Goal: Complete application form

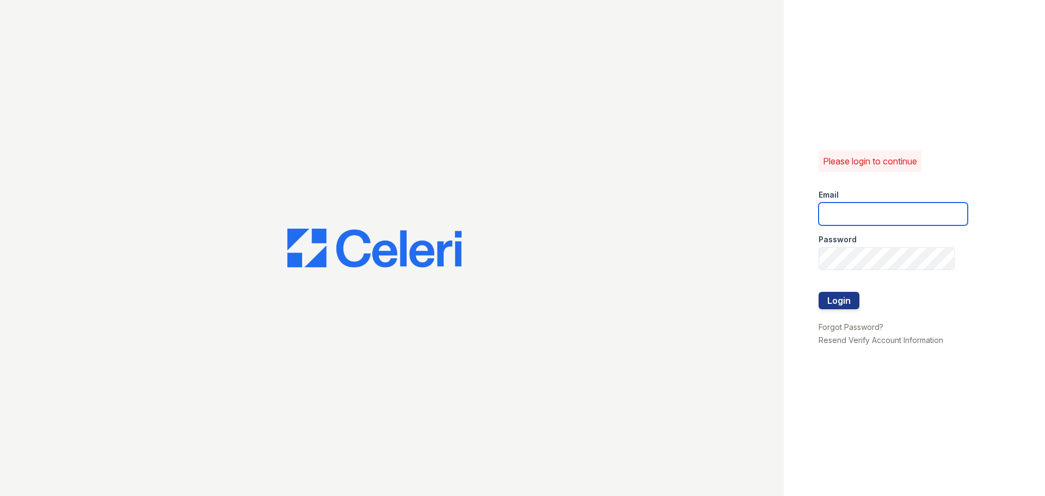
click at [849, 213] on input "email" at bounding box center [893, 213] width 149 height 23
click at [862, 213] on input "k" at bounding box center [893, 213] width 149 height 23
type input "[EMAIL_ADDRESS][DOMAIN_NAME]"
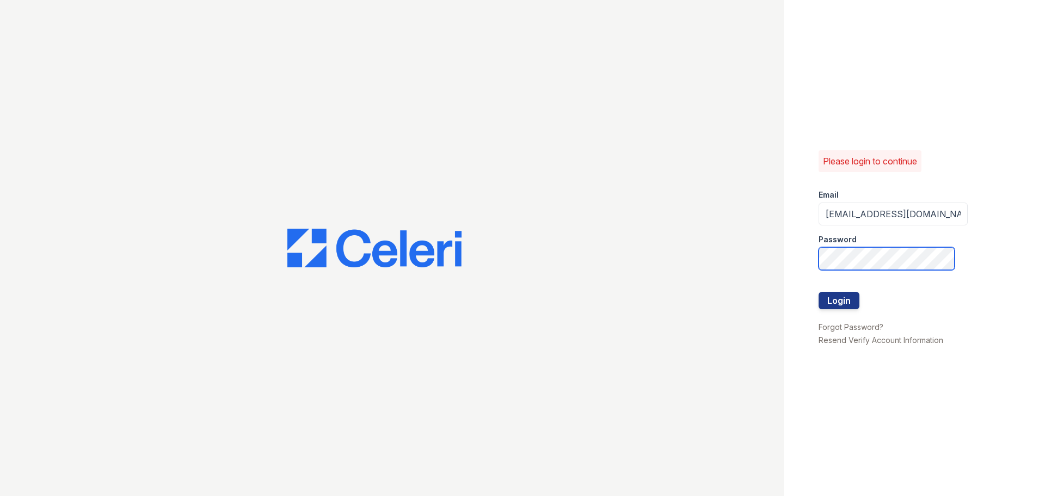
click at [819, 292] on button "Login" at bounding box center [839, 300] width 41 height 17
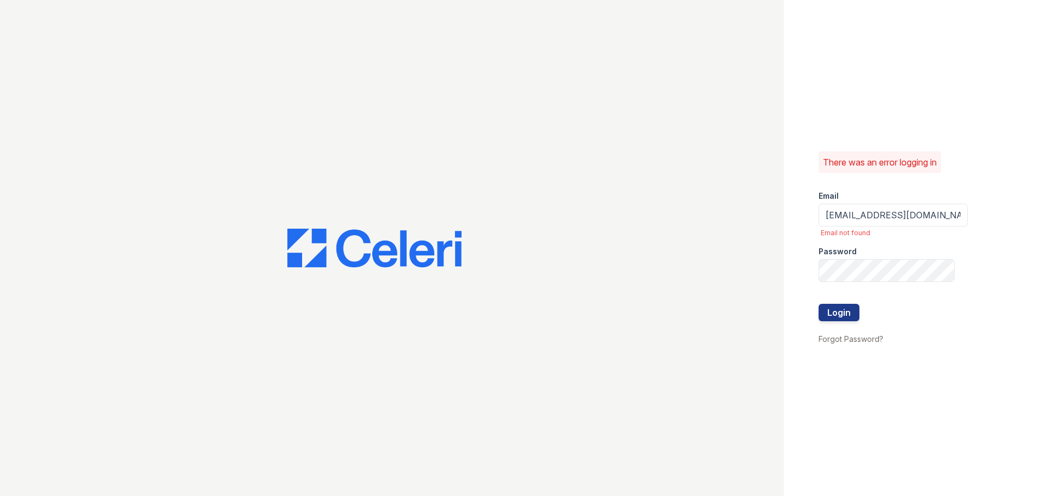
click at [845, 310] on button "Login" at bounding box center [839, 312] width 41 height 17
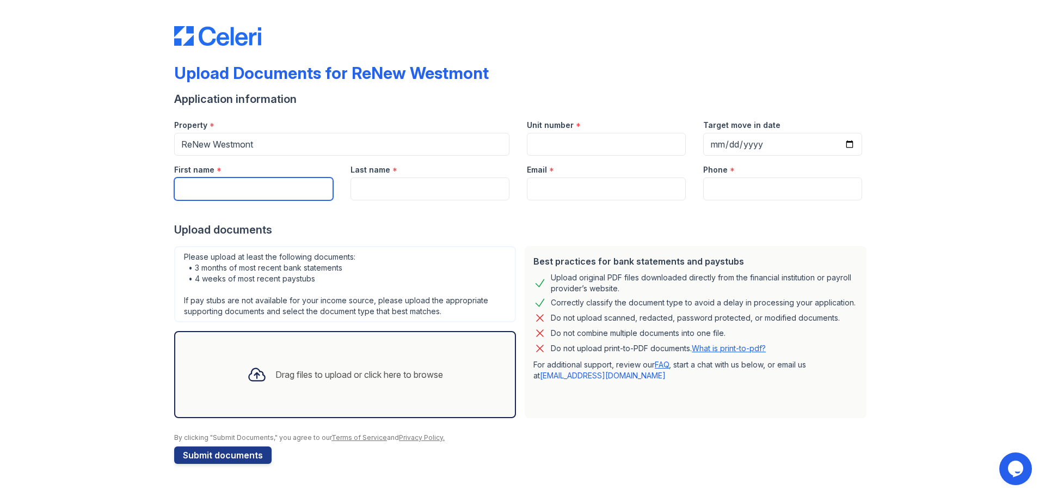
click at [240, 179] on input "First name" at bounding box center [253, 188] width 159 height 23
type input "Kenneth"
type input "Yeatman"
type input "[EMAIL_ADDRESS][DOMAIN_NAME]"
type input "7735364381"
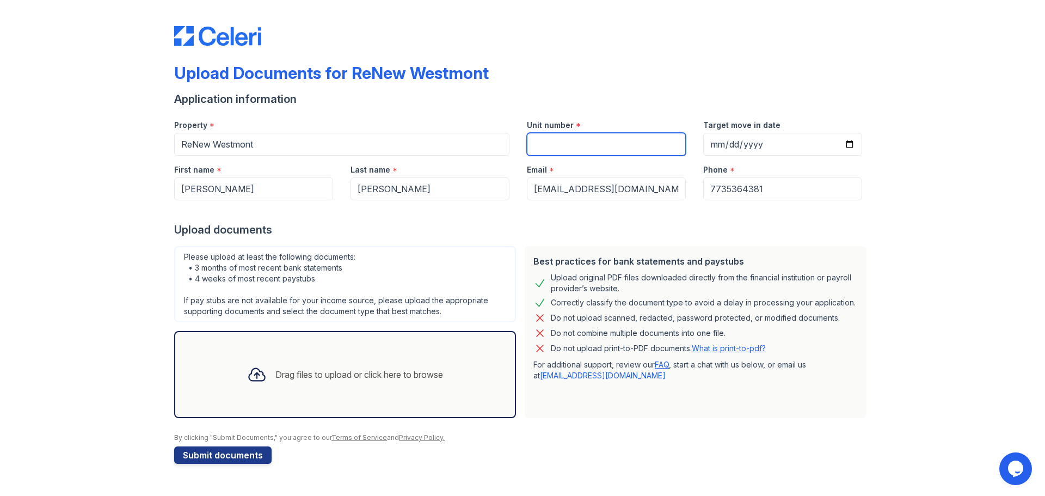
click at [589, 144] on input "Unit number" at bounding box center [606, 144] width 159 height 23
click at [586, 137] on input "Unit number" at bounding box center [606, 144] width 159 height 23
paste input "12-719-1"
type input "12-719-1"
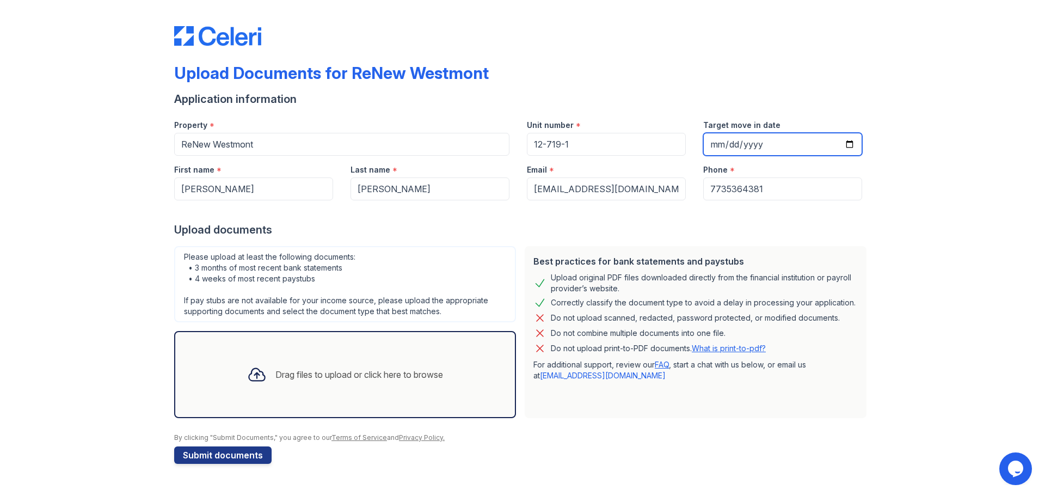
click at [845, 141] on input "Target move in date" at bounding box center [782, 144] width 159 height 23
type input "2025-10-11"
click at [250, 375] on icon at bounding box center [257, 375] width 20 height 20
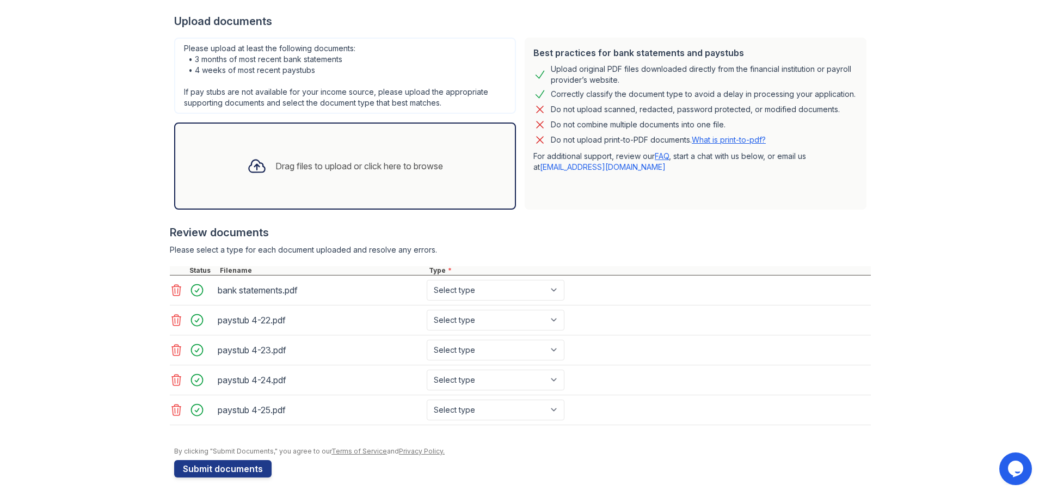
scroll to position [212, 0]
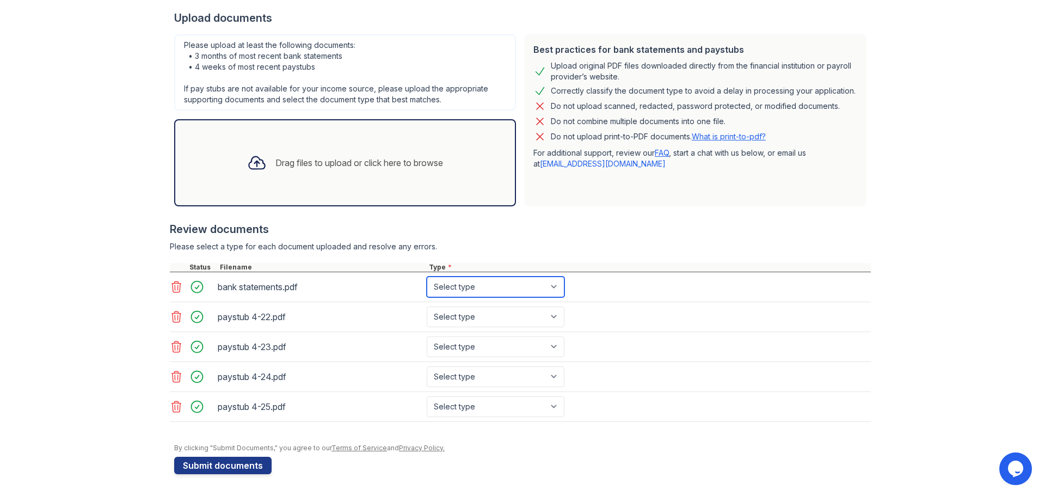
click at [550, 286] on select "Select type Paystub Bank Statement Offer Letter Tax Documents Benefit Award Let…" at bounding box center [496, 287] width 138 height 21
select select "bank_statement"
click at [427, 277] on select "Select type Paystub Bank Statement Offer Letter Tax Documents Benefit Award Let…" at bounding box center [496, 287] width 138 height 21
click at [551, 318] on select "Select type Paystub Bank Statement Offer Letter Tax Documents Benefit Award Let…" at bounding box center [496, 316] width 138 height 21
select select "paystub"
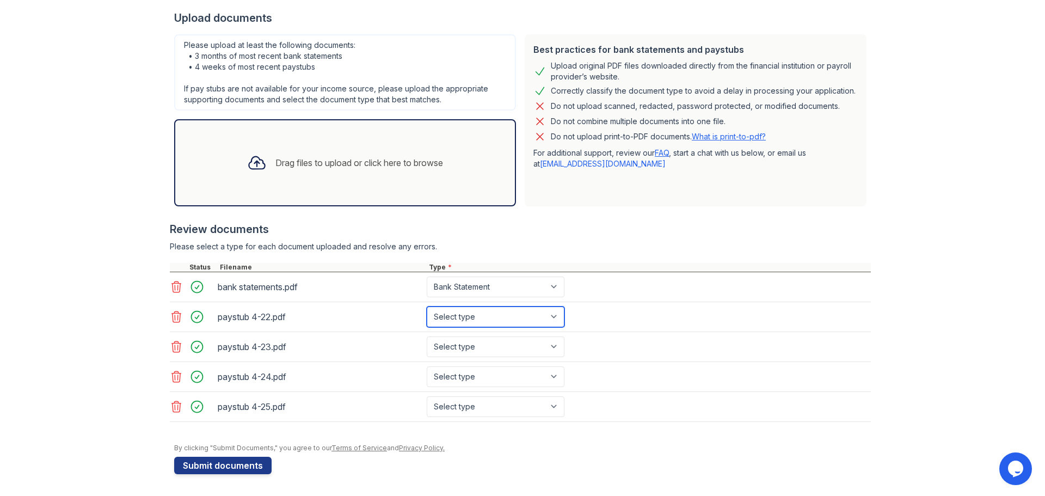
click at [427, 306] on select "Select type Paystub Bank Statement Offer Letter Tax Documents Benefit Award Let…" at bounding box center [496, 316] width 138 height 21
click at [548, 342] on select "Select type Paystub Bank Statement Offer Letter Tax Documents Benefit Award Let…" at bounding box center [496, 346] width 138 height 21
select select "paystub"
click at [427, 336] on select "Select type Paystub Bank Statement Offer Letter Tax Documents Benefit Award Let…" at bounding box center [496, 346] width 138 height 21
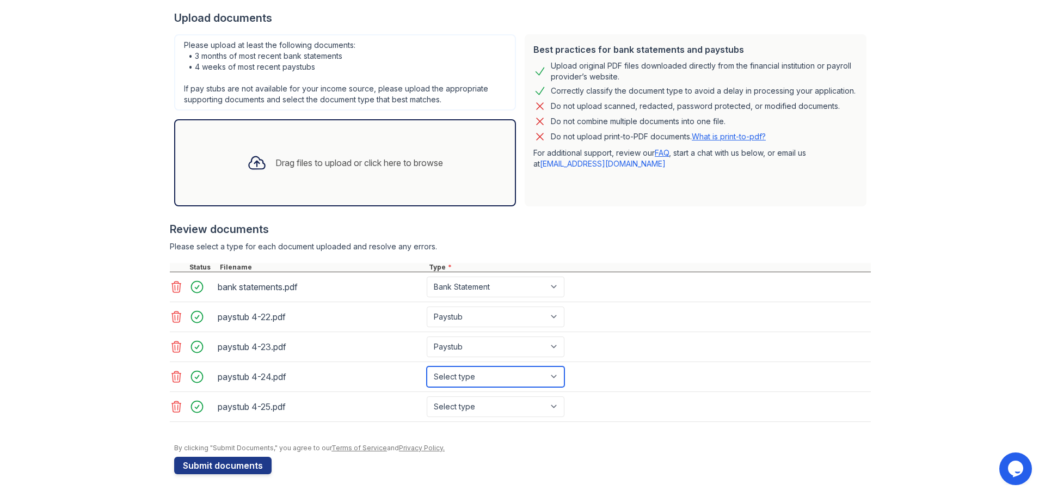
click at [508, 373] on select "Select type Paystub Bank Statement Offer Letter Tax Documents Benefit Award Let…" at bounding box center [496, 376] width 138 height 21
select select "paystub"
click at [427, 366] on select "Select type Paystub Bank Statement Offer Letter Tax Documents Benefit Award Let…" at bounding box center [496, 376] width 138 height 21
click at [479, 403] on select "Select type Paystub Bank Statement Offer Letter Tax Documents Benefit Award Let…" at bounding box center [496, 406] width 138 height 21
select select "paystub"
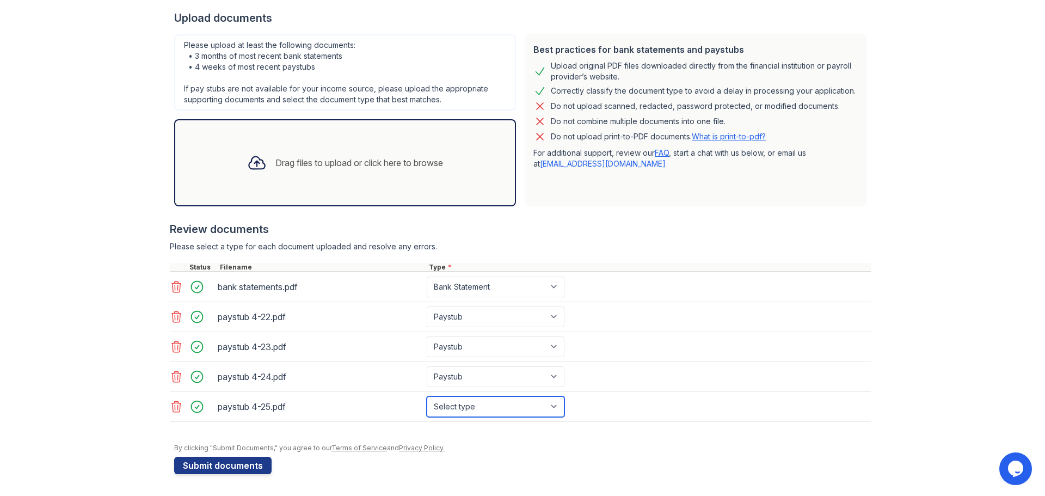
click at [427, 396] on select "Select type Paystub Bank Statement Offer Letter Tax Documents Benefit Award Let…" at bounding box center [496, 406] width 138 height 21
click at [234, 476] on div "Upload Documents for ReNew Westmont Application information Property * ReNew We…" at bounding box center [522, 136] width 697 height 686
click at [238, 464] on button "Submit documents" at bounding box center [222, 465] width 97 height 17
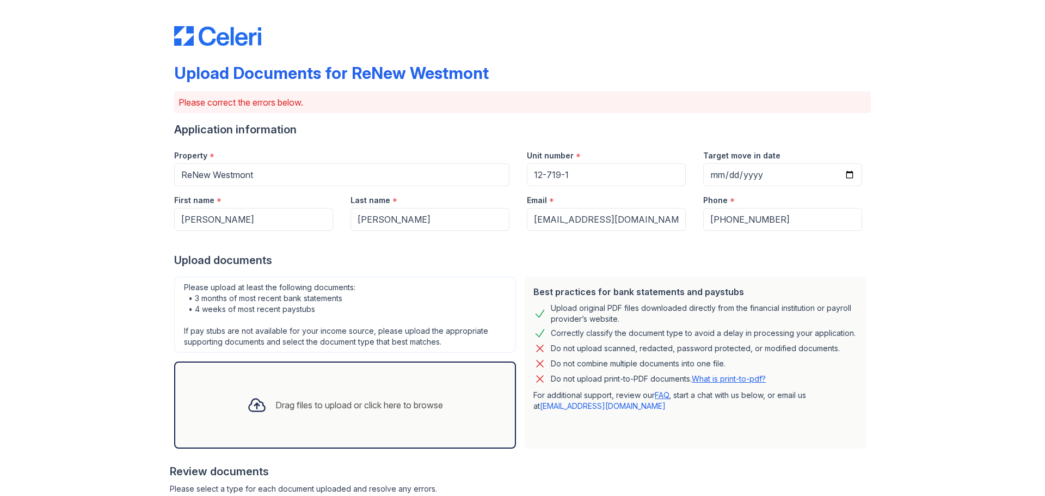
scroll to position [272, 0]
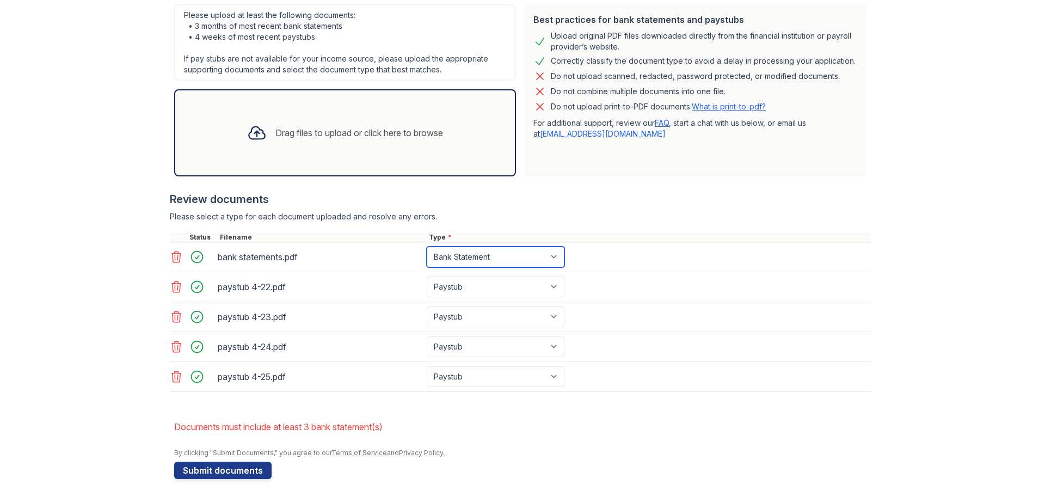
click at [551, 257] on select "Paystub Bank Statement Offer Letter Tax Documents Benefit Award Letter Investme…" at bounding box center [496, 257] width 138 height 21
click at [174, 255] on icon at bounding box center [176, 256] width 13 height 13
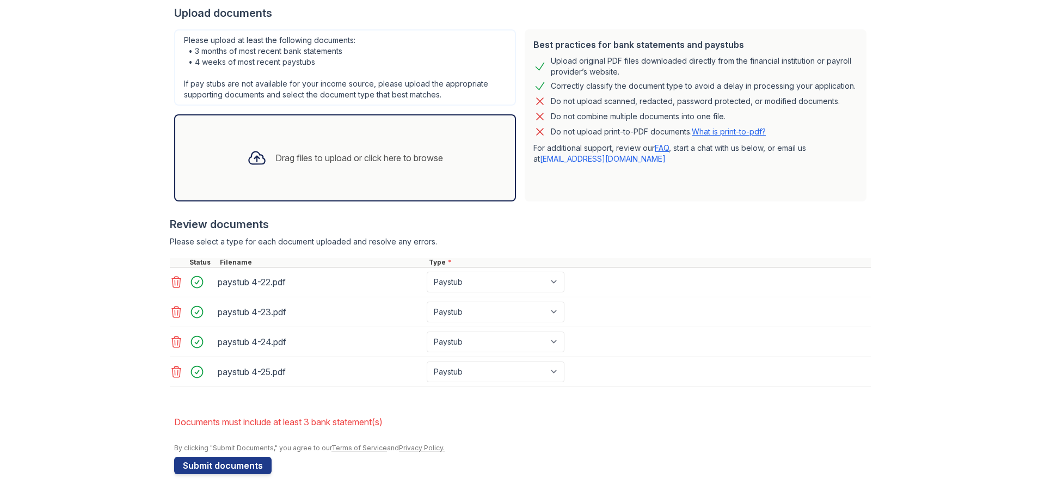
scroll to position [247, 0]
click at [225, 152] on div "Drag files to upload or click here to browse" at bounding box center [345, 157] width 342 height 87
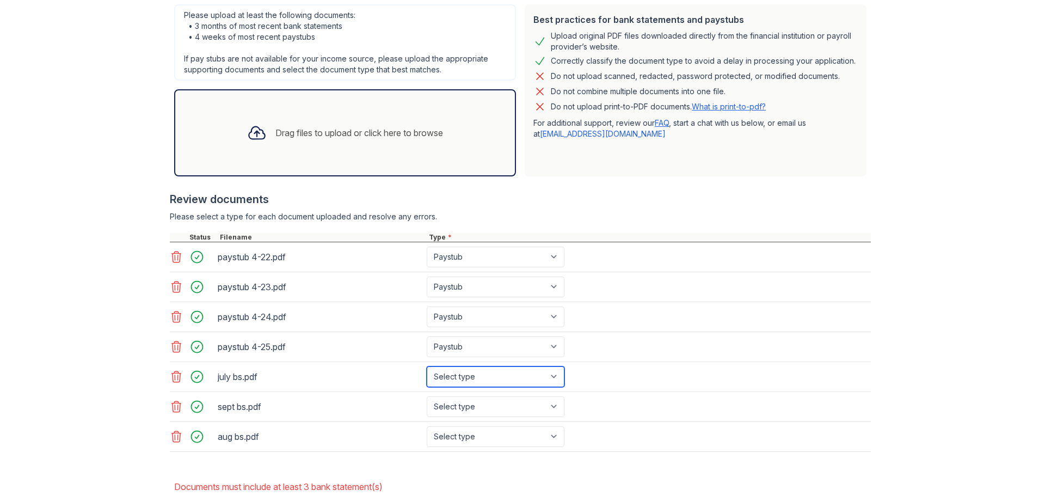
click at [550, 376] on select "Select type Paystub Bank Statement Offer Letter Tax Documents Benefit Award Let…" at bounding box center [496, 376] width 138 height 21
select select "bank_statement"
click at [427, 366] on select "Select type Paystub Bank Statement Offer Letter Tax Documents Benefit Award Let…" at bounding box center [496, 376] width 138 height 21
click at [558, 409] on select "Select type Paystub Bank Statement Offer Letter Tax Documents Benefit Award Let…" at bounding box center [496, 406] width 138 height 21
select select "bank_statement"
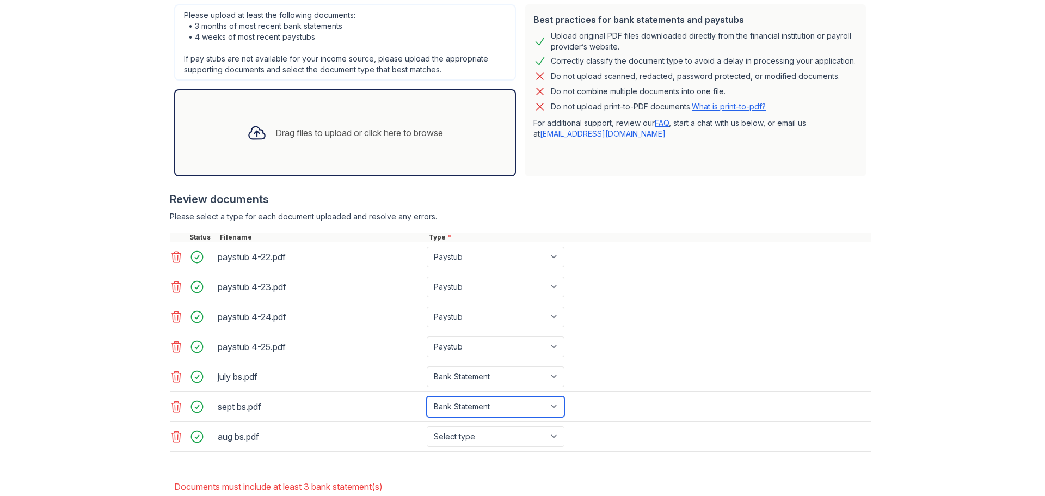
click at [427, 396] on select "Select type Paystub Bank Statement Offer Letter Tax Documents Benefit Award Let…" at bounding box center [496, 406] width 138 height 21
click at [553, 429] on select "Select type Paystub Bank Statement Offer Letter Tax Documents Benefit Award Let…" at bounding box center [496, 436] width 138 height 21
select select "bank_statement"
click at [427, 426] on select "Select type Paystub Bank Statement Offer Letter Tax Documents Benefit Award Let…" at bounding box center [496, 436] width 138 height 21
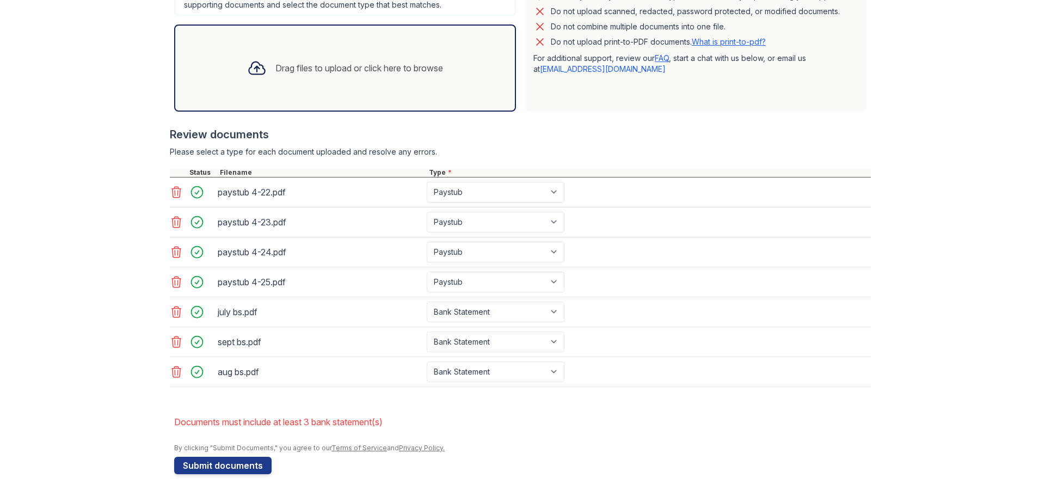
click at [237, 462] on button "Submit documents" at bounding box center [222, 465] width 97 height 17
